Goal: Entertainment & Leisure: Browse casually

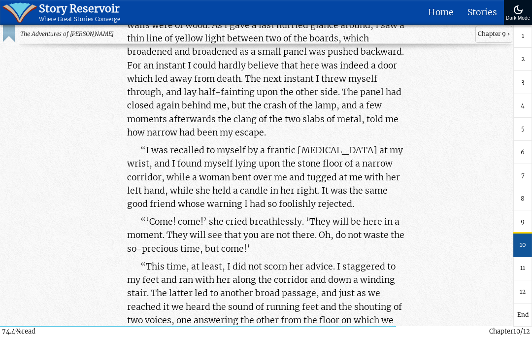
scroll to position [109333, 0]
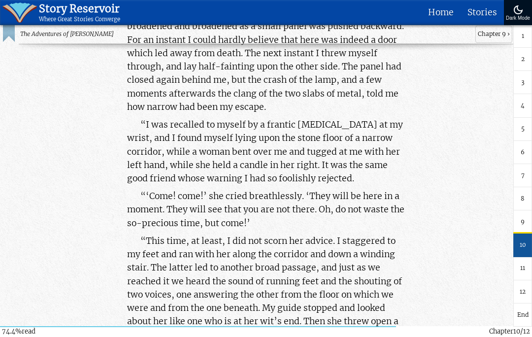
click at [529, 304] on link "12" at bounding box center [523, 291] width 19 height 23
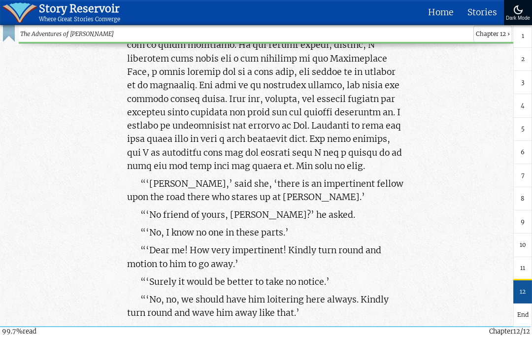
scroll to position [146659, 0]
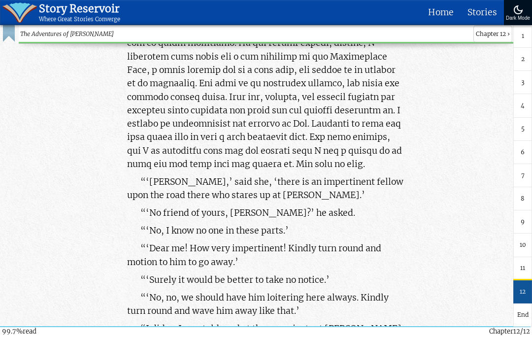
click at [527, 304] on link "End" at bounding box center [523, 315] width 19 height 23
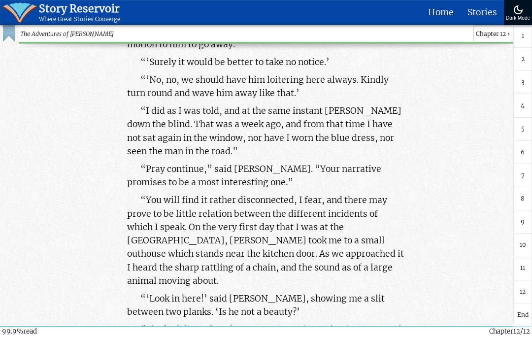
scroll to position [146820, 0]
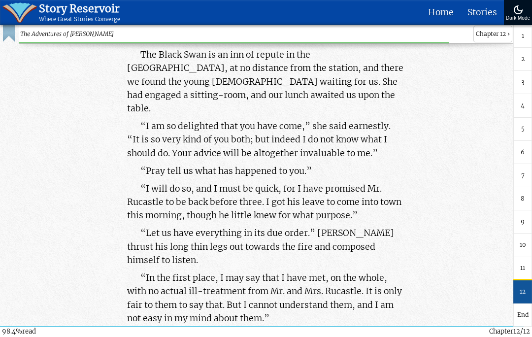
scroll to position [144450, 0]
